Goal: Information Seeking & Learning: Learn about a topic

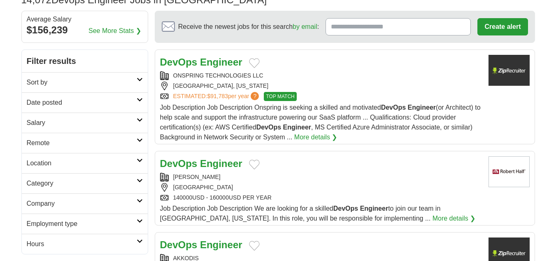
scroll to position [41, 0]
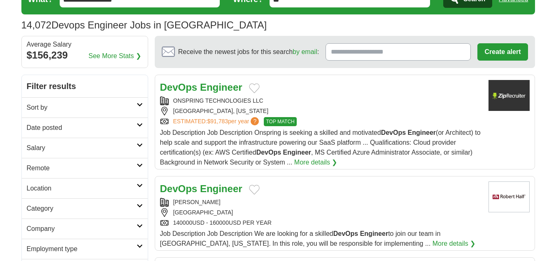
click at [65, 129] on h2 "Date posted" at bounding box center [82, 128] width 110 height 10
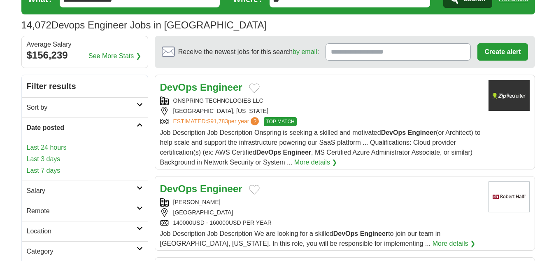
click at [52, 149] on link "Last 24 hours" at bounding box center [85, 147] width 116 height 10
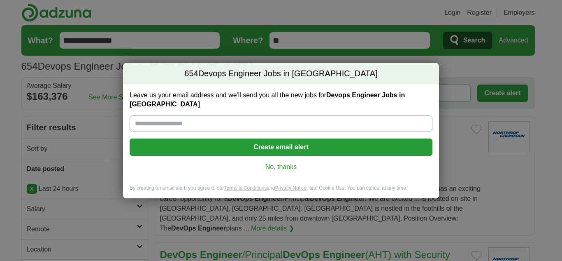
click at [281, 166] on link "No, thanks" at bounding box center [281, 166] width 290 height 9
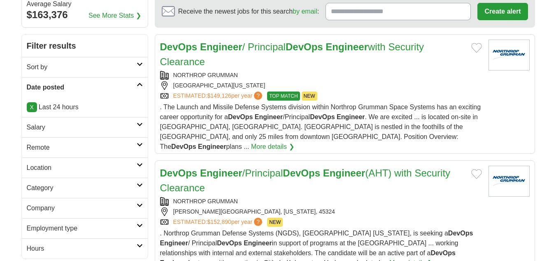
scroll to position [82, 0]
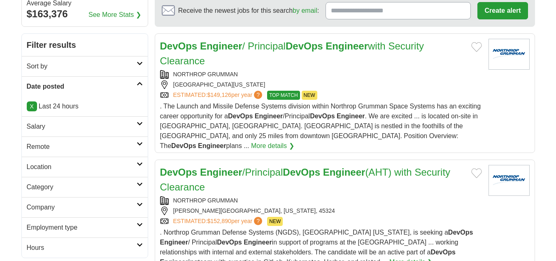
click at [56, 145] on h2 "Remote" at bounding box center [82, 147] width 110 height 10
click at [48, 169] on link "Remote jobs" at bounding box center [45, 166] width 37 height 7
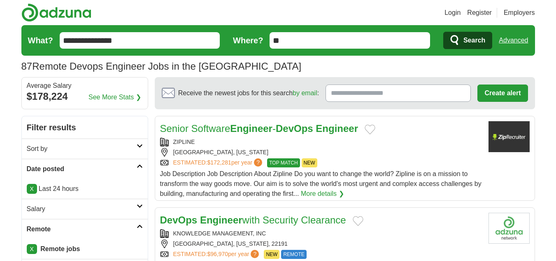
click at [272, 132] on strong "Engineer" at bounding box center [251, 128] width 42 height 11
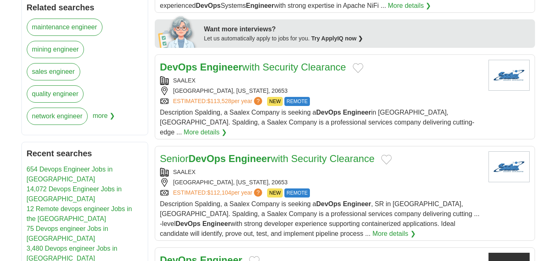
scroll to position [453, 0]
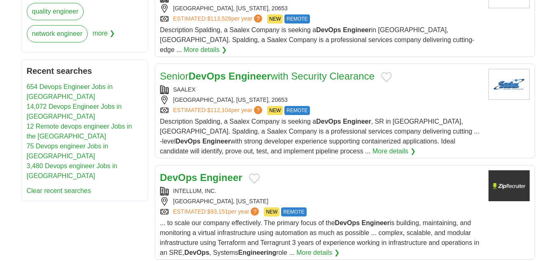
click at [214, 172] on strong "Engineer" at bounding box center [221, 177] width 42 height 11
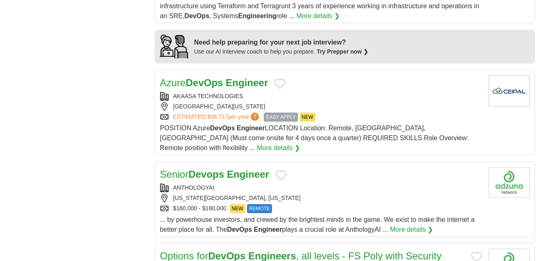
scroll to position [700, 0]
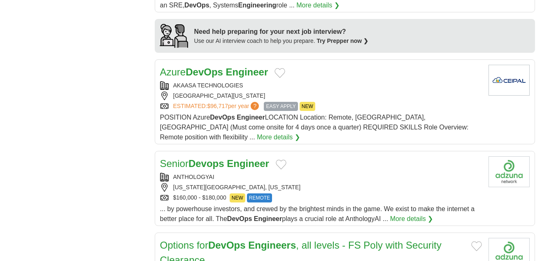
click at [250, 158] on strong "Engineer" at bounding box center [248, 163] width 42 height 11
click at [234, 158] on strong "Engineer" at bounding box center [248, 163] width 42 height 11
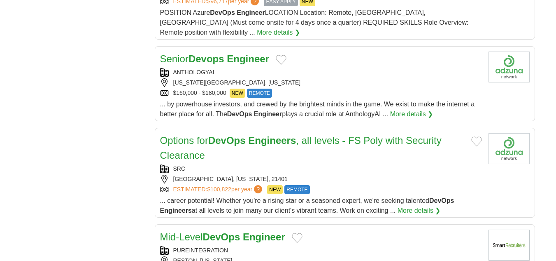
scroll to position [823, 0]
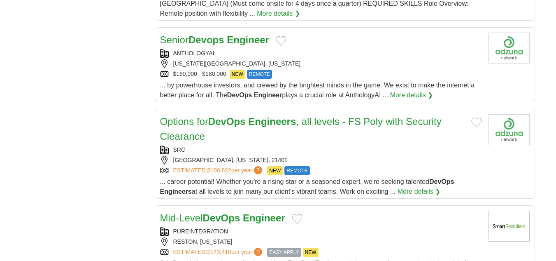
click at [217, 114] on h2 "Options for DevOps Engineers , all levels - FS Poly with Security Clearance" at bounding box center [312, 129] width 305 height 30
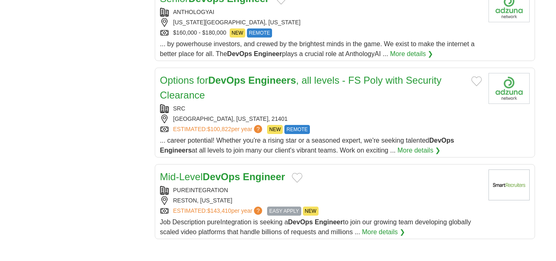
click at [283, 169] on h2 "Mid-Level DevOps Engineer" at bounding box center [222, 176] width 125 height 15
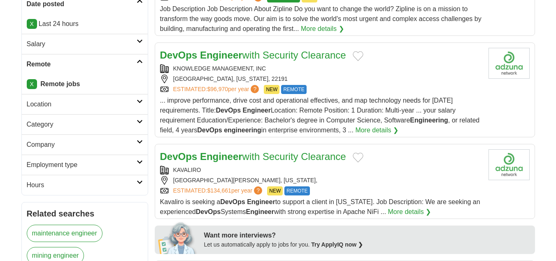
scroll to position [0, 0]
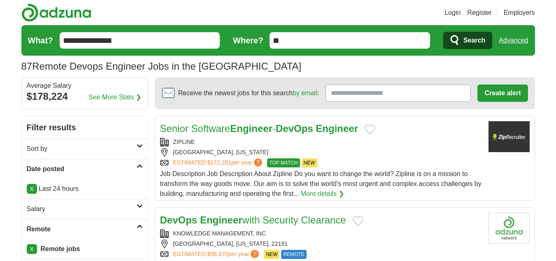
click at [131, 37] on input "**********" at bounding box center [140, 40] width 161 height 16
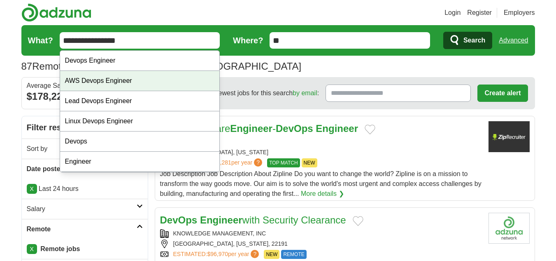
click at [115, 84] on div "AWS Devops Engineer" at bounding box center [140, 81] width 160 height 20
type input "**********"
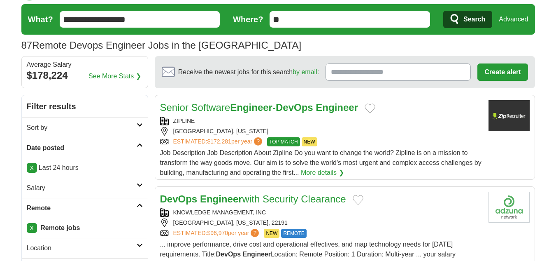
scroll to position [41, 0]
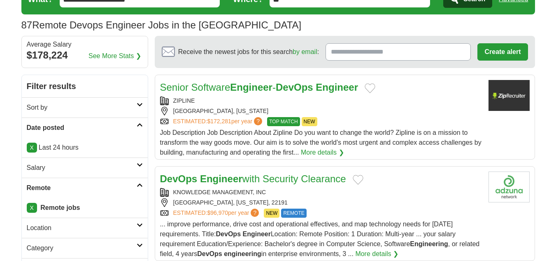
click at [300, 95] on div "Senior Software Engineer - DevOps Engineer ZIPLINE [GEOGRAPHIC_DATA], [US_STATE…" at bounding box center [321, 118] width 322 height 77
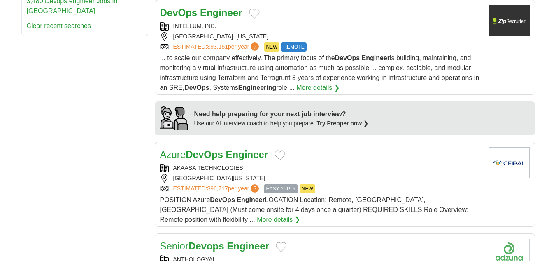
scroll to position [659, 0]
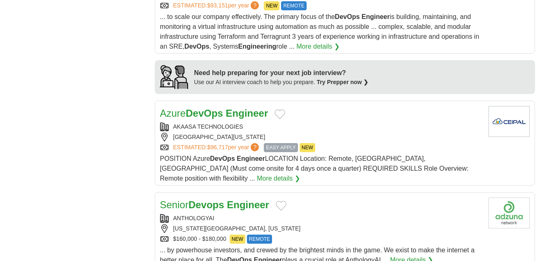
click at [271, 109] on div "Azure DevOps Engineer" at bounding box center [321, 113] width 322 height 15
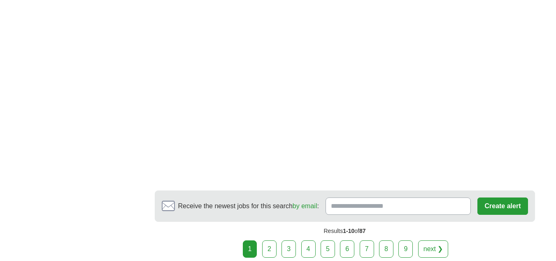
scroll to position [1399, 0]
